Goal: Task Accomplishment & Management: Manage account settings

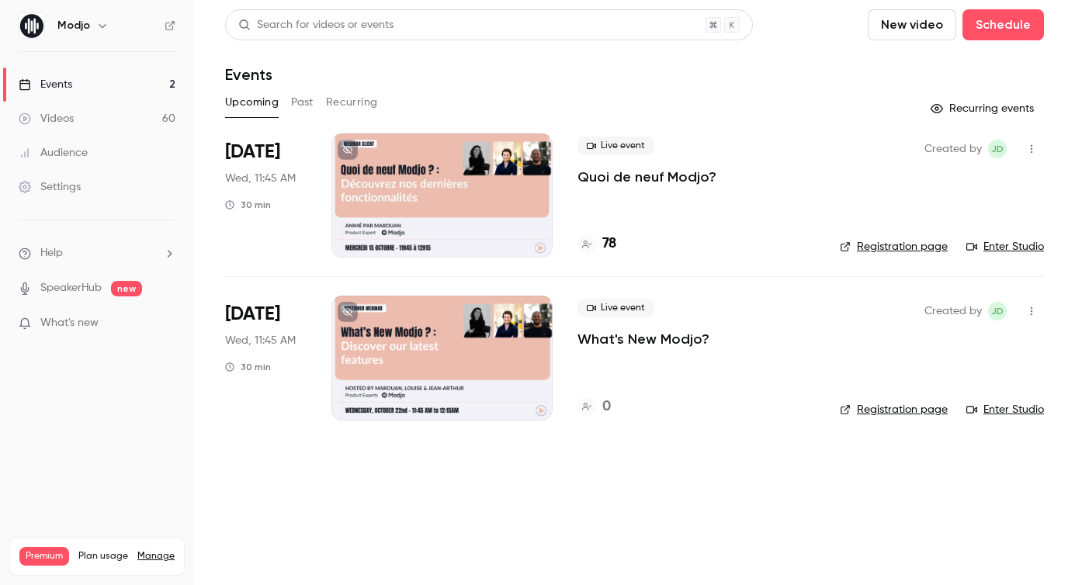
click at [106, 25] on icon "button" at bounding box center [102, 25] width 12 height 12
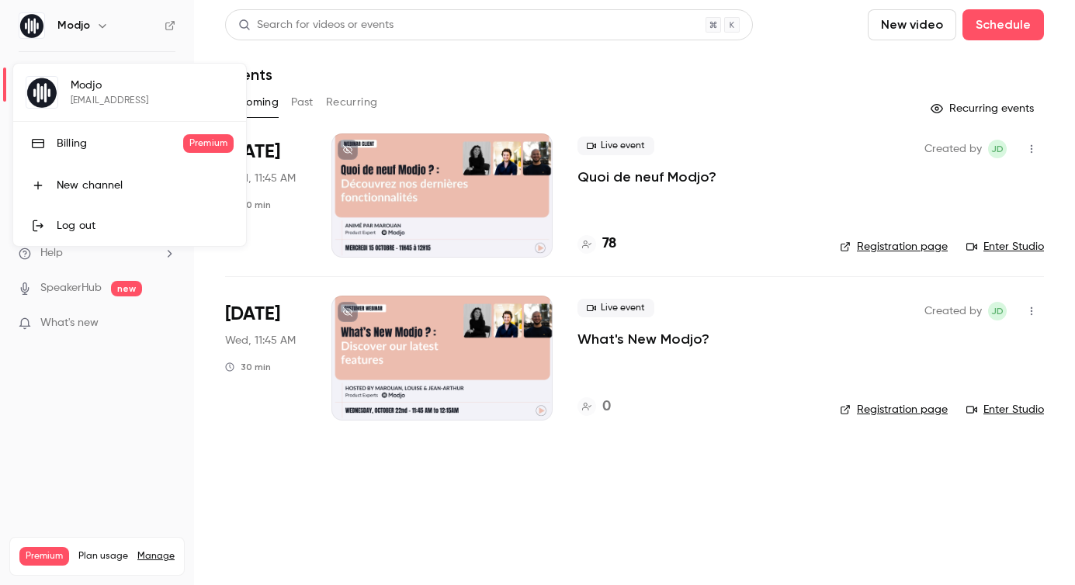
click at [99, 137] on div "Billing" at bounding box center [120, 144] width 127 height 16
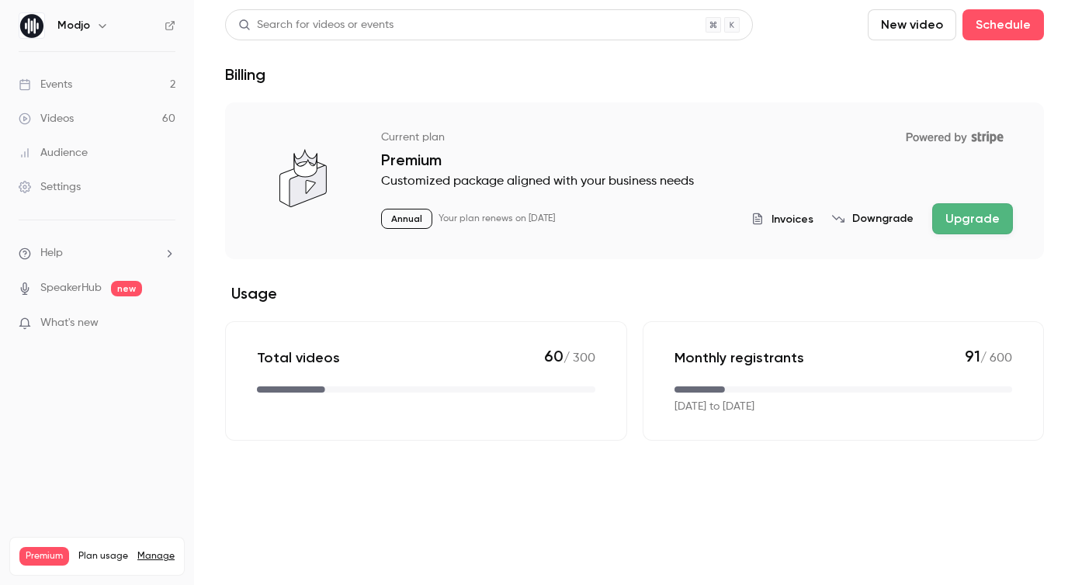
click at [154, 550] on link "Manage" at bounding box center [155, 556] width 37 height 12
click at [804, 223] on span "Invoices" at bounding box center [793, 219] width 42 height 16
